Goal: Task Accomplishment & Management: Manage account settings

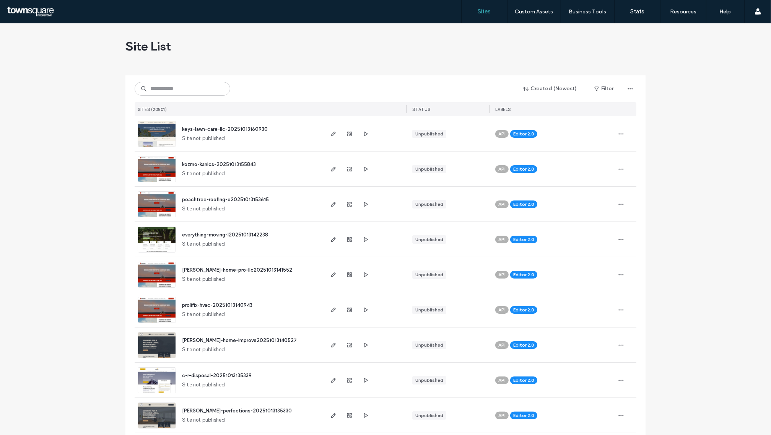
click at [166, 98] on div "Created (Newest) Filter SITES (20801) STATUS LABELS" at bounding box center [385, 95] width 501 height 41
click at [169, 94] on input at bounding box center [183, 89] width 96 height 14
paste input "**********"
type input "**********"
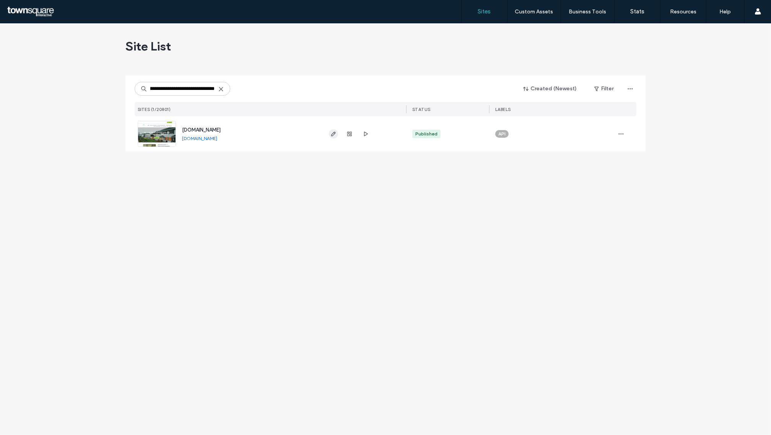
click at [335, 134] on icon "button" at bounding box center [333, 134] width 6 height 6
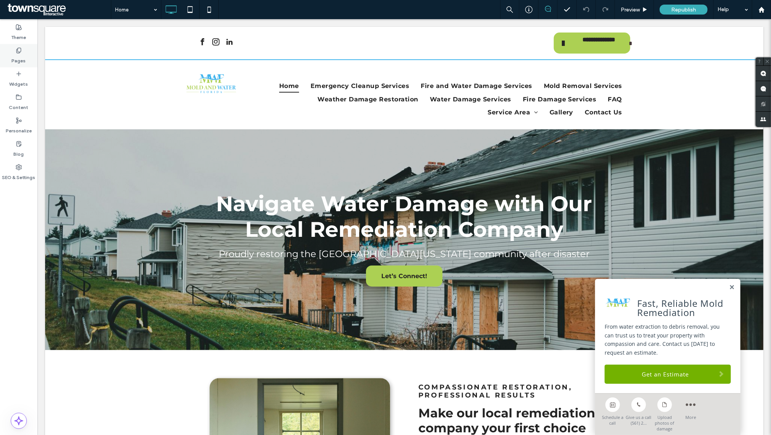
click at [14, 58] on label "Pages" at bounding box center [19, 59] width 14 height 11
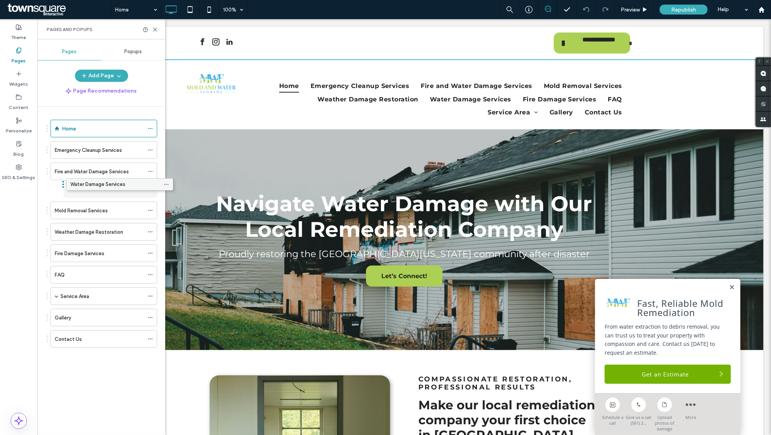
drag, startPoint x: 71, startPoint y: 238, endPoint x: 86, endPoint y: 188, distance: 52.1
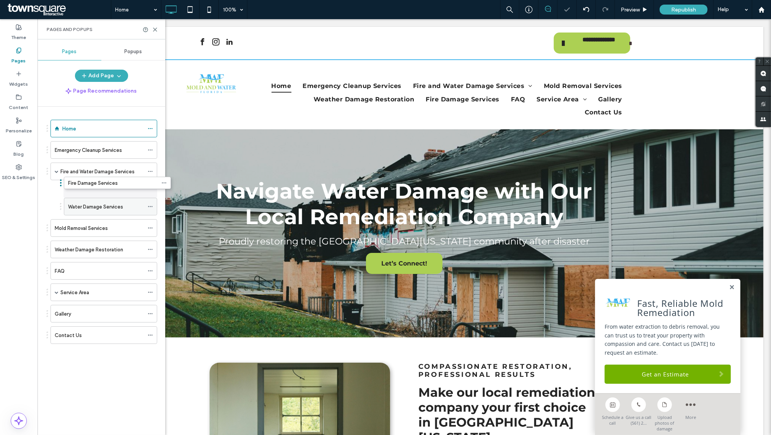
drag, startPoint x: 82, startPoint y: 222, endPoint x: 84, endPoint y: 193, distance: 29.1
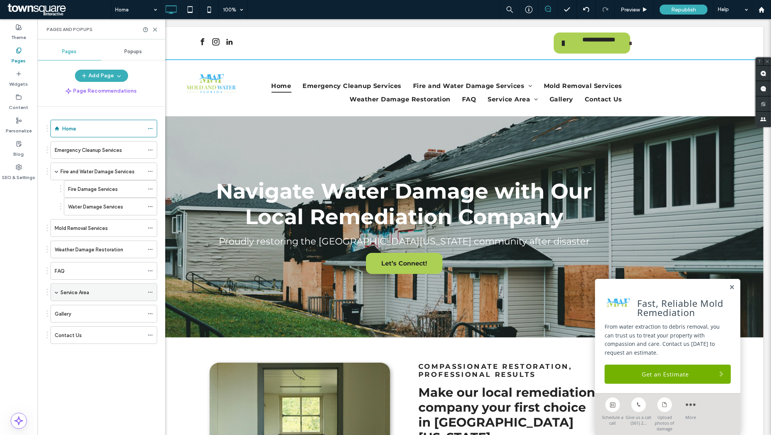
click at [57, 295] on span at bounding box center [57, 292] width 4 height 17
click at [56, 294] on span at bounding box center [57, 292] width 4 height 4
drag, startPoint x: 65, startPoint y: 295, endPoint x: 82, endPoint y: 299, distance: 17.2
click at [66, 295] on label "Service Area" at bounding box center [74, 292] width 29 height 13
click at [96, 310] on div at bounding box center [385, 217] width 771 height 435
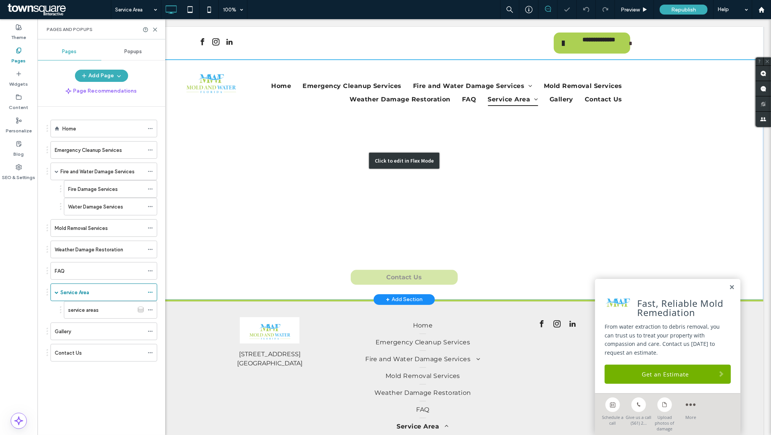
scroll to position [96, 0]
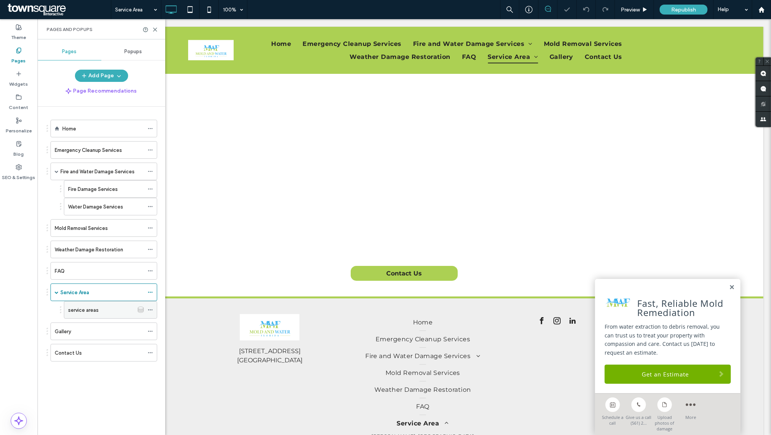
click at [97, 313] on label "service areas" at bounding box center [83, 309] width 31 height 13
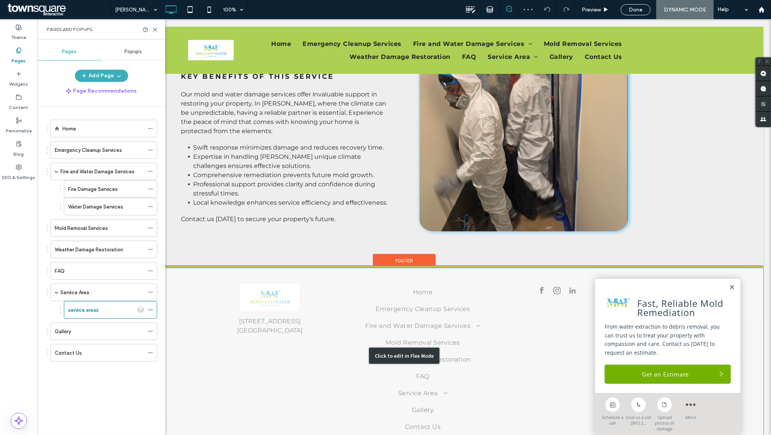
scroll to position [505, 0]
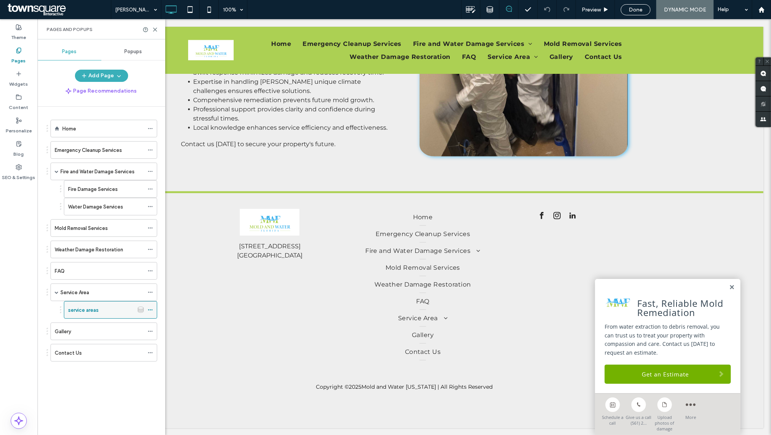
click at [148, 311] on icon at bounding box center [150, 309] width 5 height 5
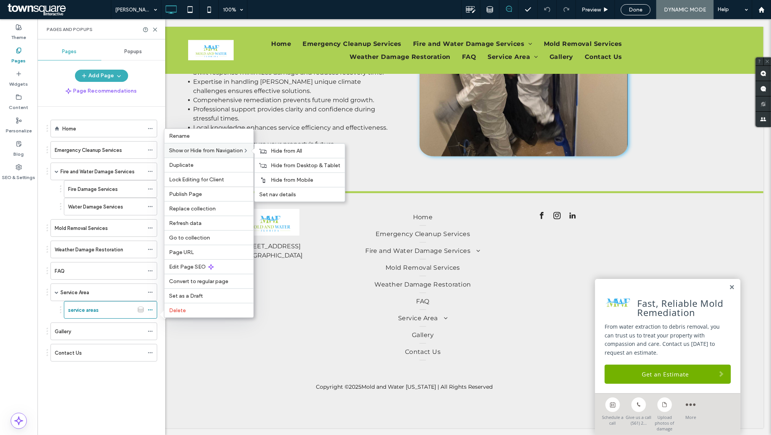
click at [218, 147] on span "Show or Hide from Navigation" at bounding box center [206, 150] width 74 height 6
click at [283, 148] on span "Hide from All" at bounding box center [286, 151] width 31 height 6
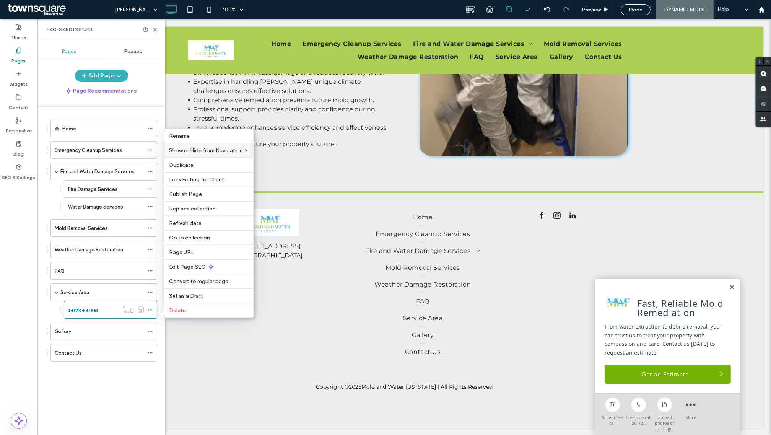
click at [42, 314] on div "Home Emergency Cleanup Services Fire and Water Damage Services Fire Damage Serv…" at bounding box center [101, 269] width 128 height 324
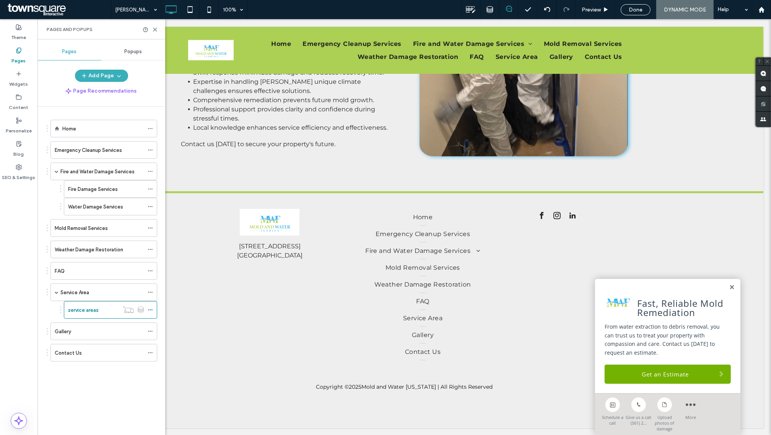
click at [111, 337] on div "Gallery" at bounding box center [99, 331] width 89 height 17
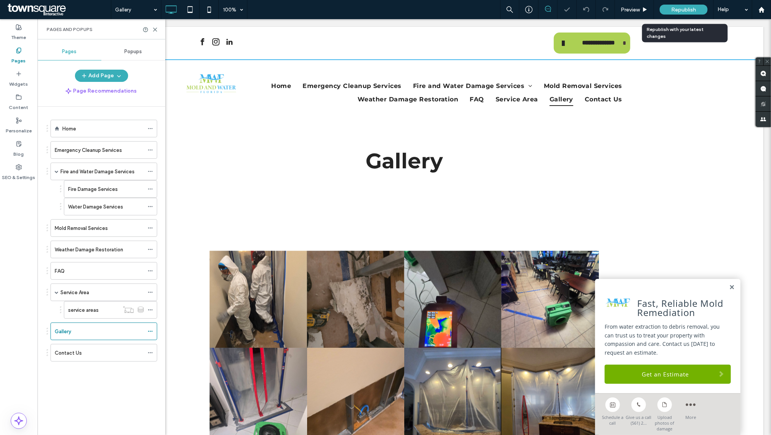
click at [671, 8] on span "Republish" at bounding box center [683, 9] width 25 height 6
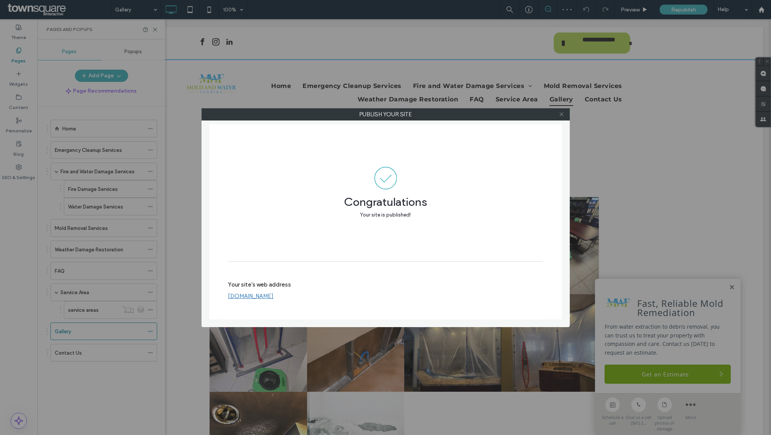
click at [561, 115] on use at bounding box center [561, 114] width 4 height 4
